Goal: Transaction & Acquisition: Purchase product/service

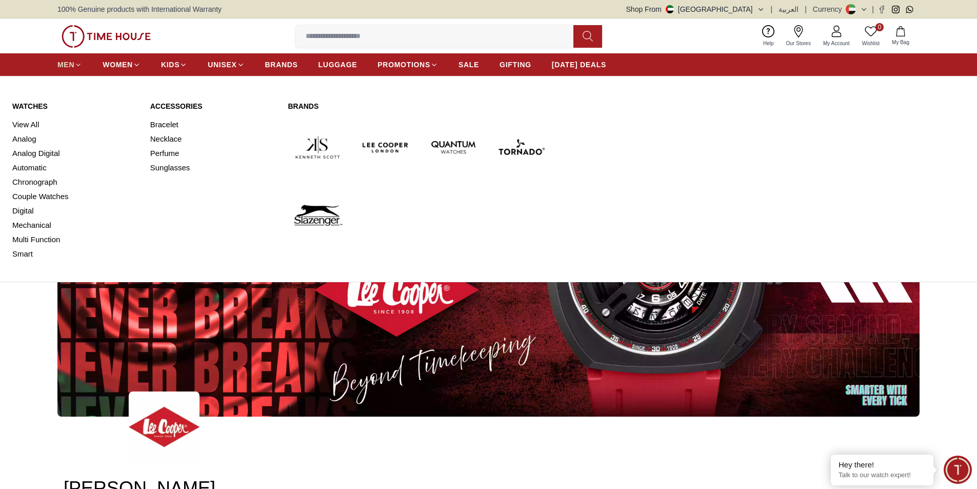
click at [68, 60] on span "MEN" at bounding box center [65, 65] width 17 height 10
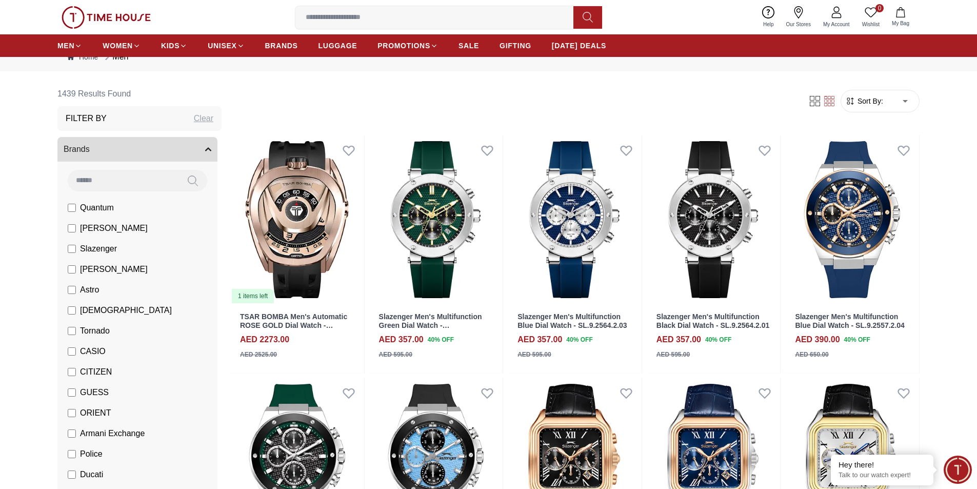
scroll to position [51, 0]
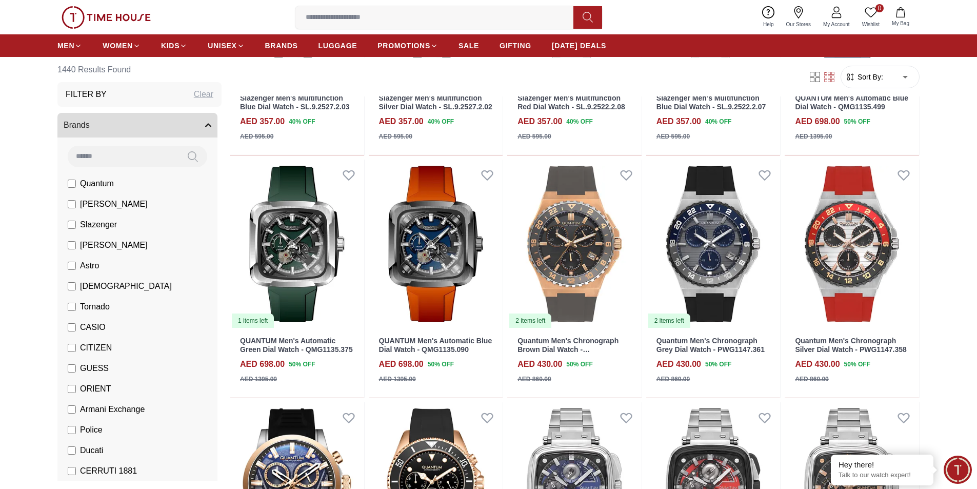
scroll to position [1231, 0]
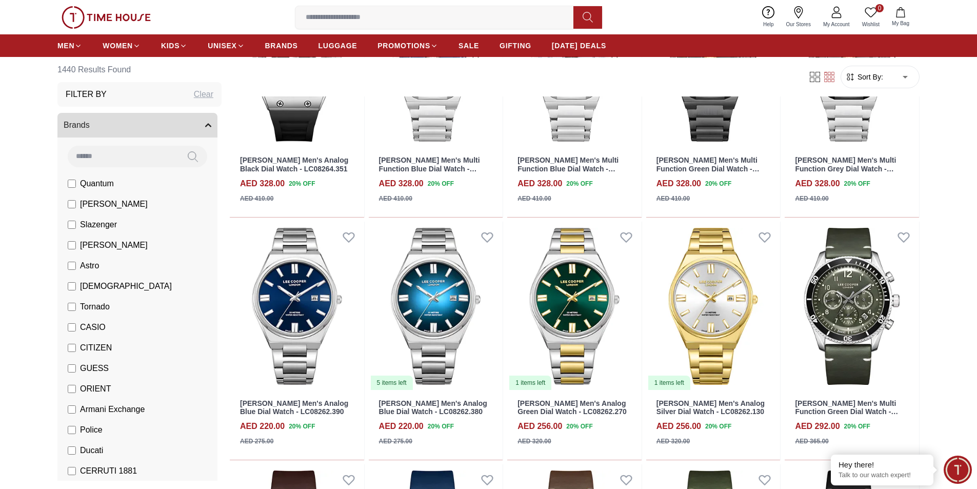
scroll to position [2154, 0]
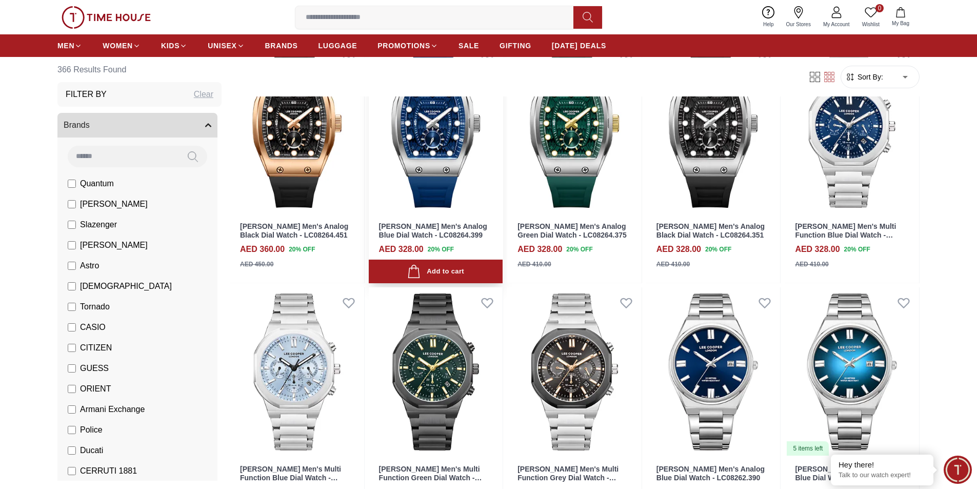
scroll to position [205, 0]
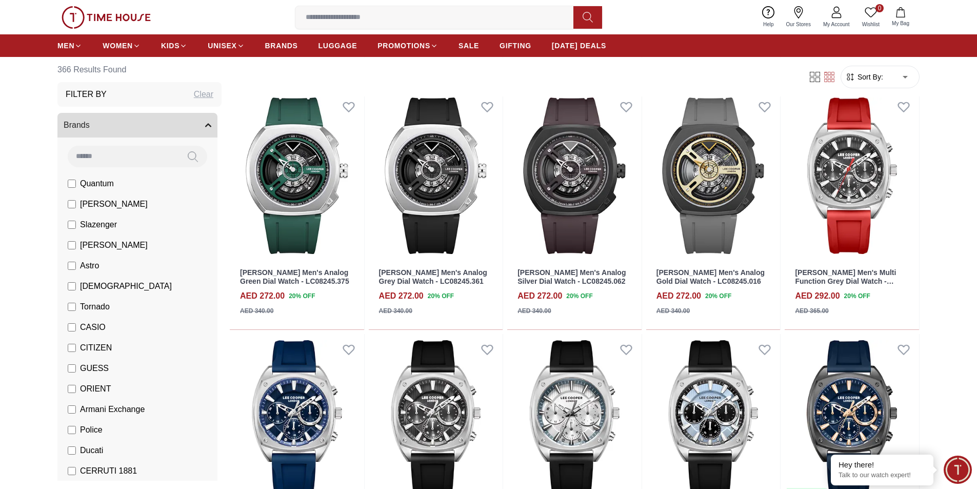
scroll to position [1334, 0]
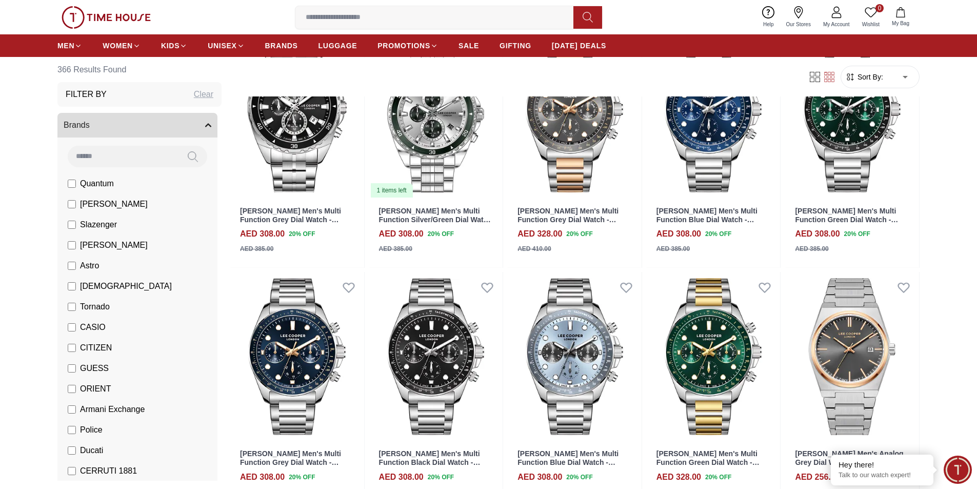
scroll to position [2719, 0]
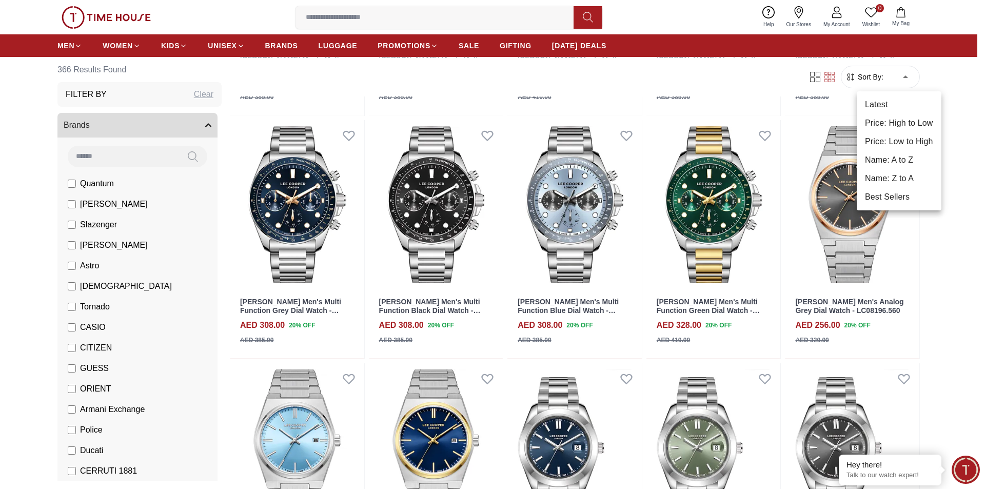
click at [886, 135] on li "Price: Low to High" at bounding box center [899, 141] width 85 height 18
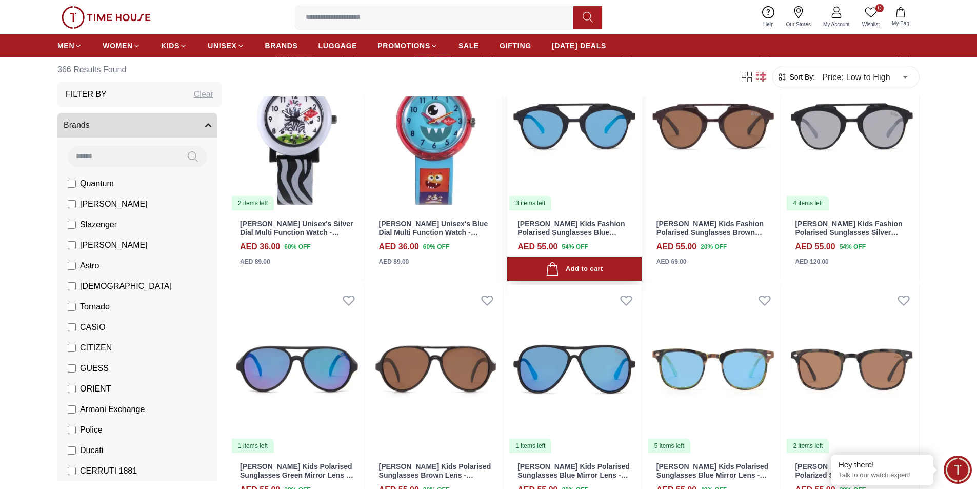
scroll to position [154, 0]
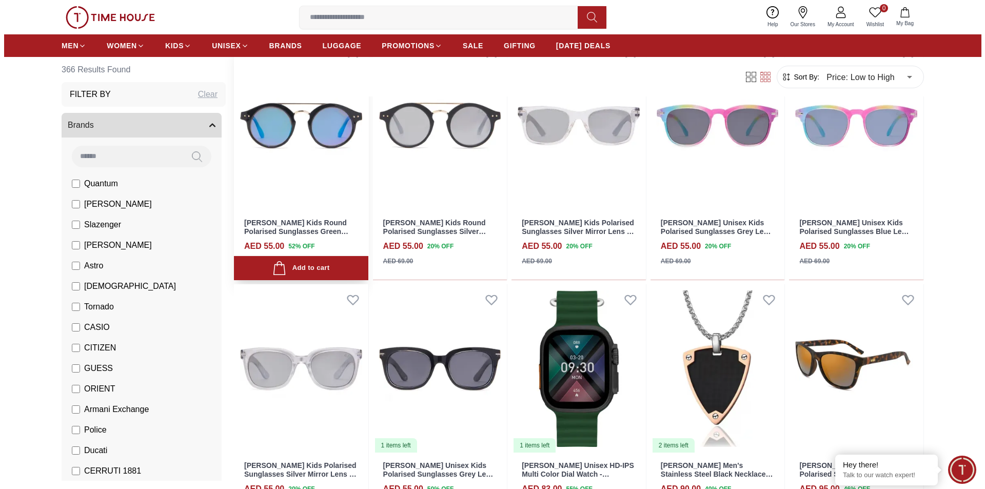
scroll to position [1116, 0]
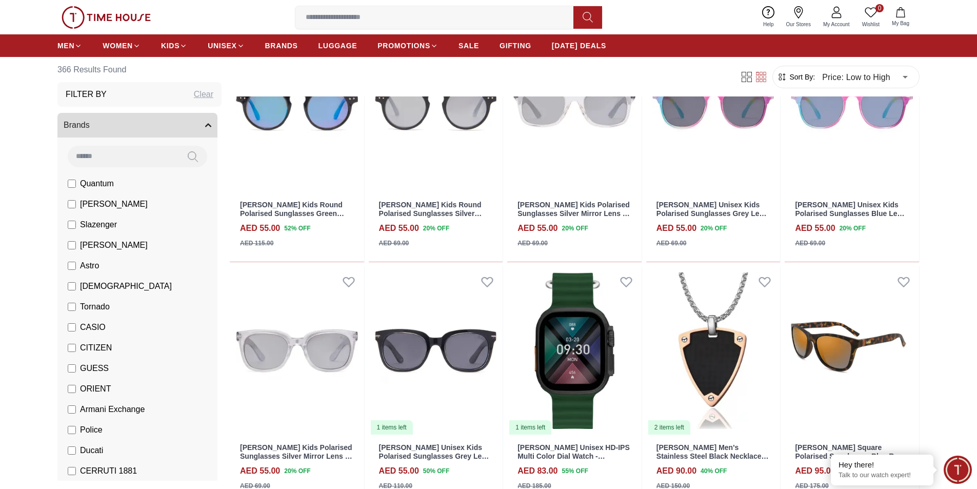
click at [905, 78] on body "100% Genuine products with International Warranty Shop From [GEOGRAPHIC_DATA] |…" at bounding box center [488, 151] width 977 height 2534
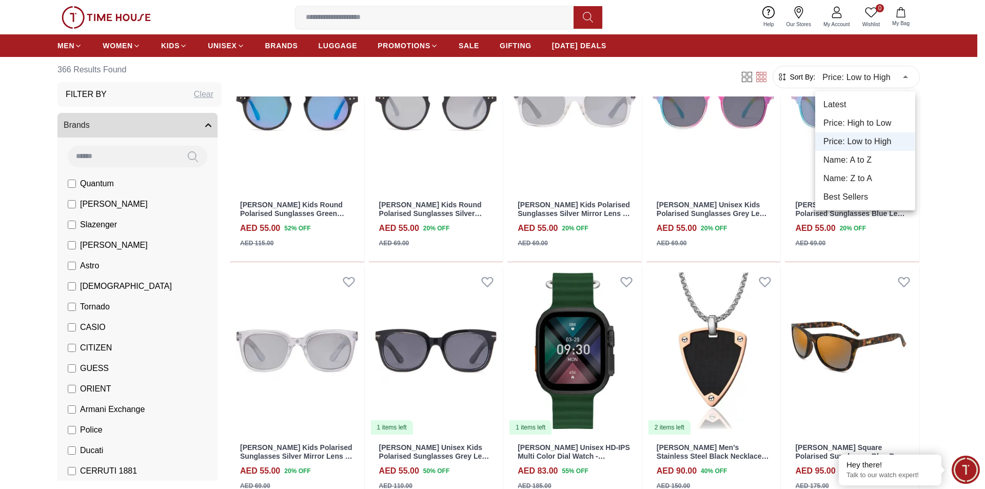
click at [851, 191] on li "Best Sellers" at bounding box center [865, 197] width 100 height 18
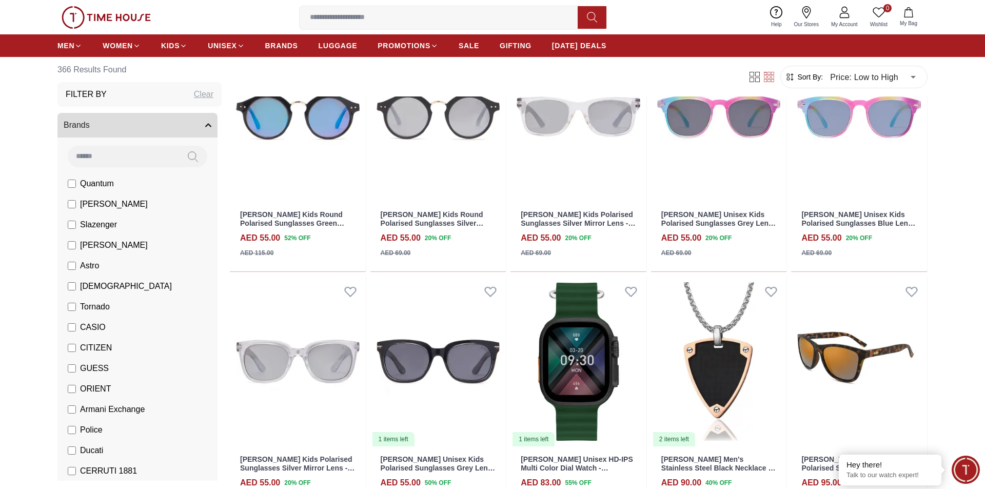
type input "*"
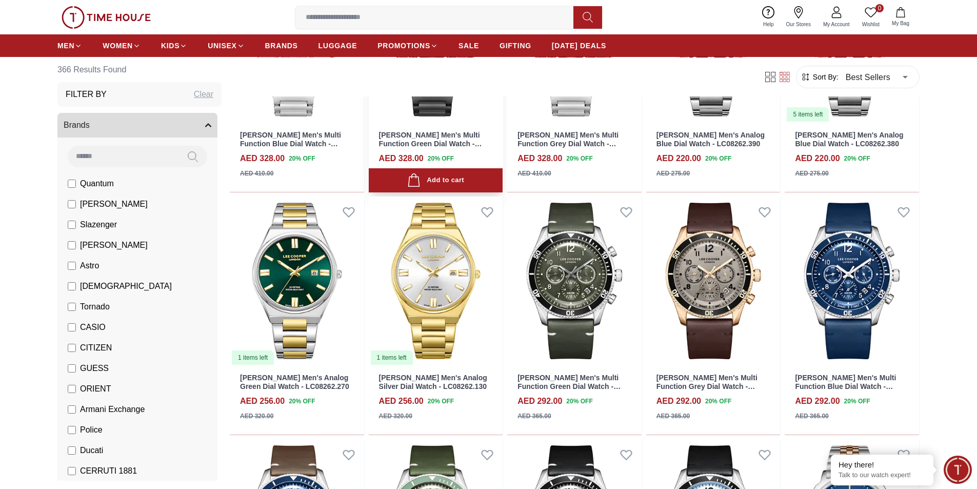
scroll to position [462, 0]
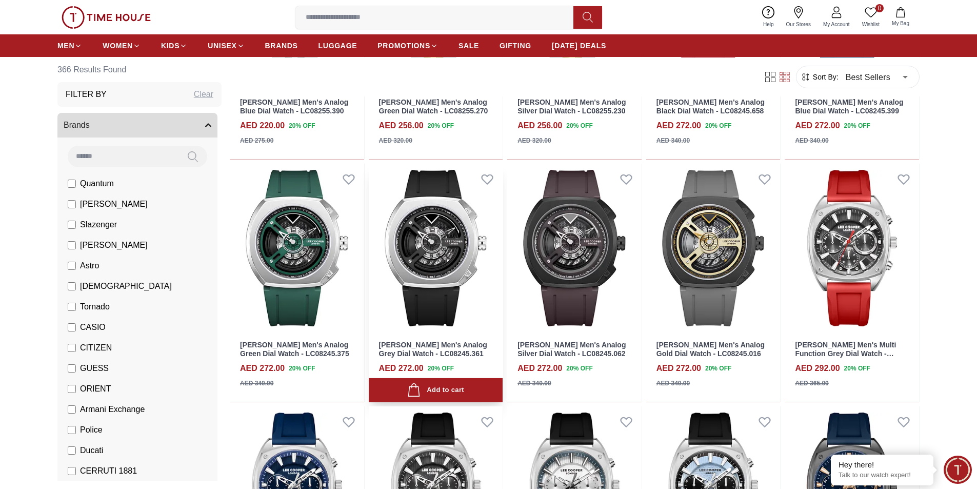
scroll to position [1385, 0]
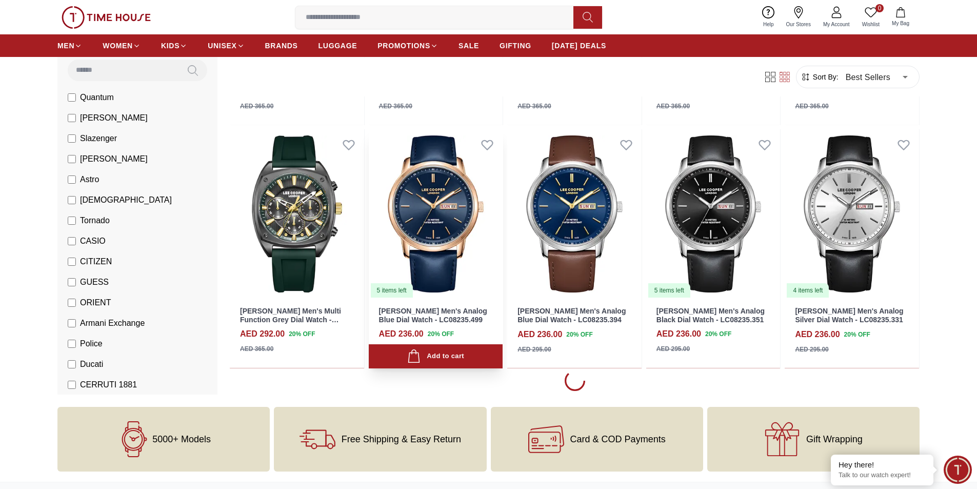
scroll to position [1795, 0]
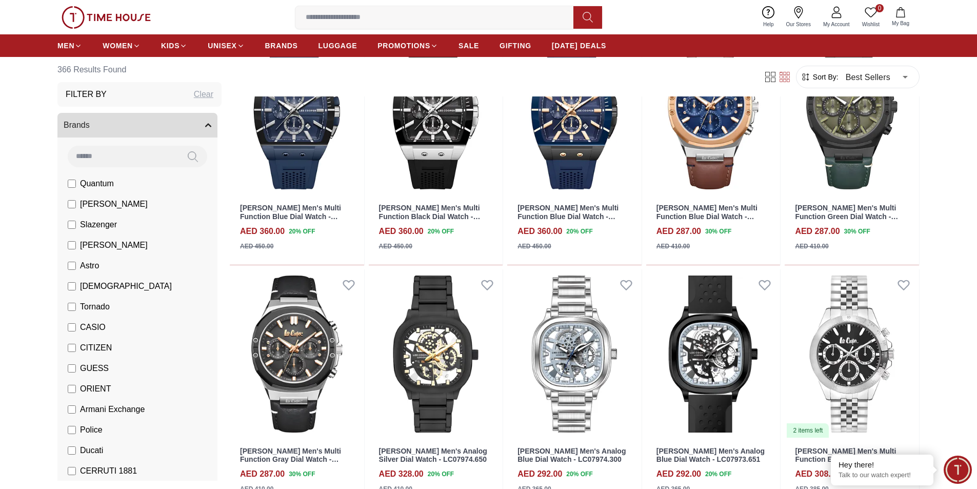
scroll to position [4514, 0]
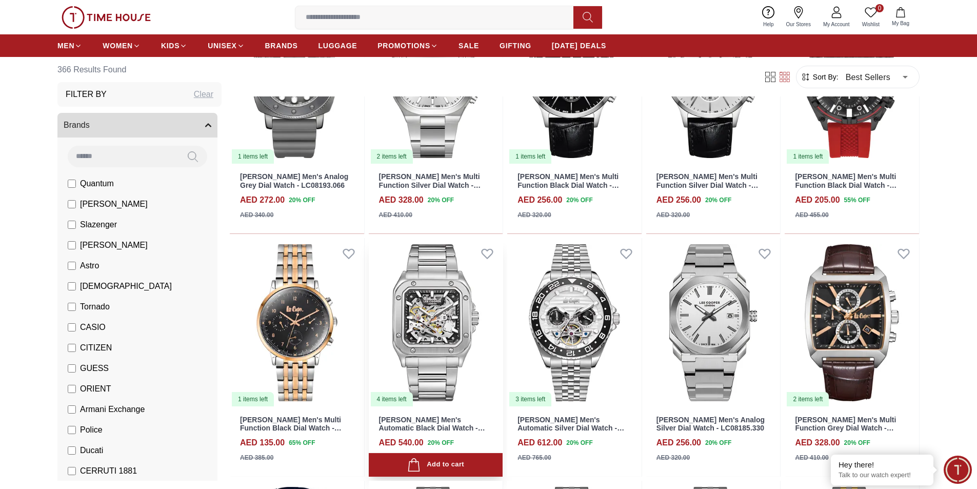
scroll to position [5438, 0]
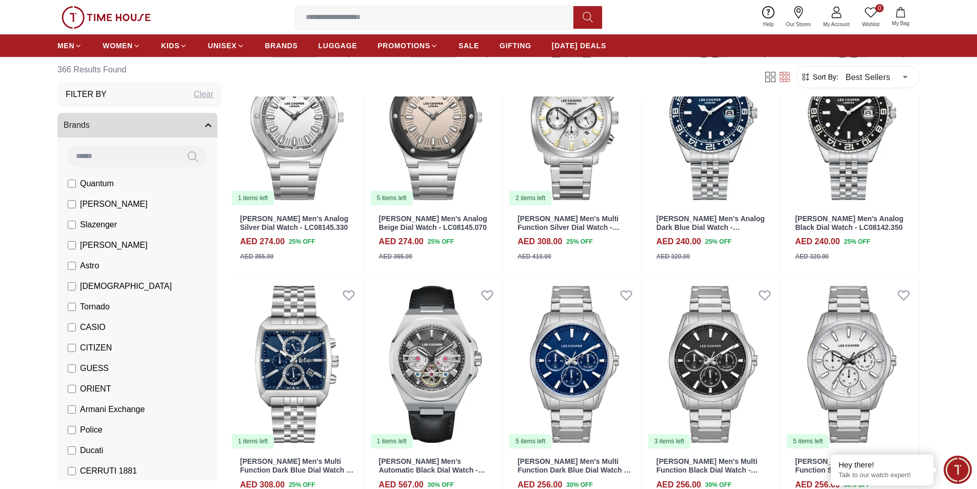
scroll to position [6463, 0]
